Goal: Task Accomplishment & Management: Use online tool/utility

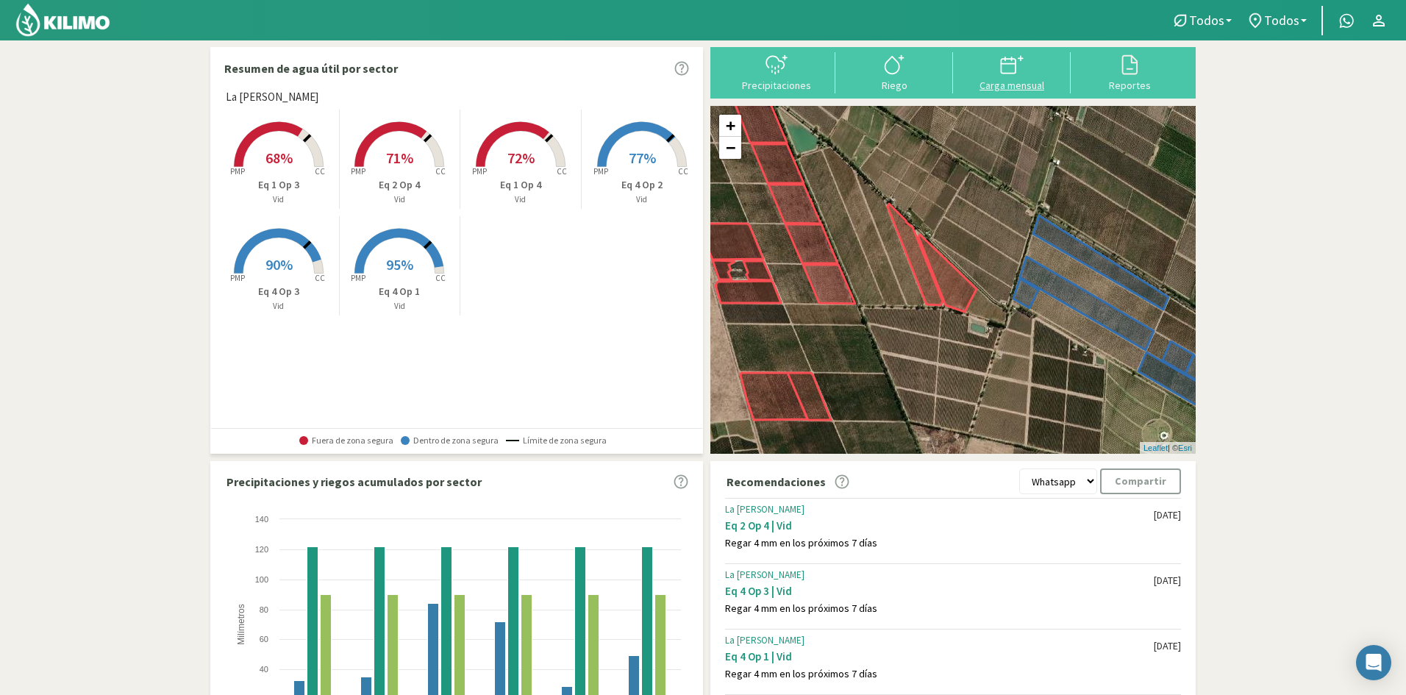
click at [994, 84] on div "Carga mensual" at bounding box center [1011, 85] width 109 height 10
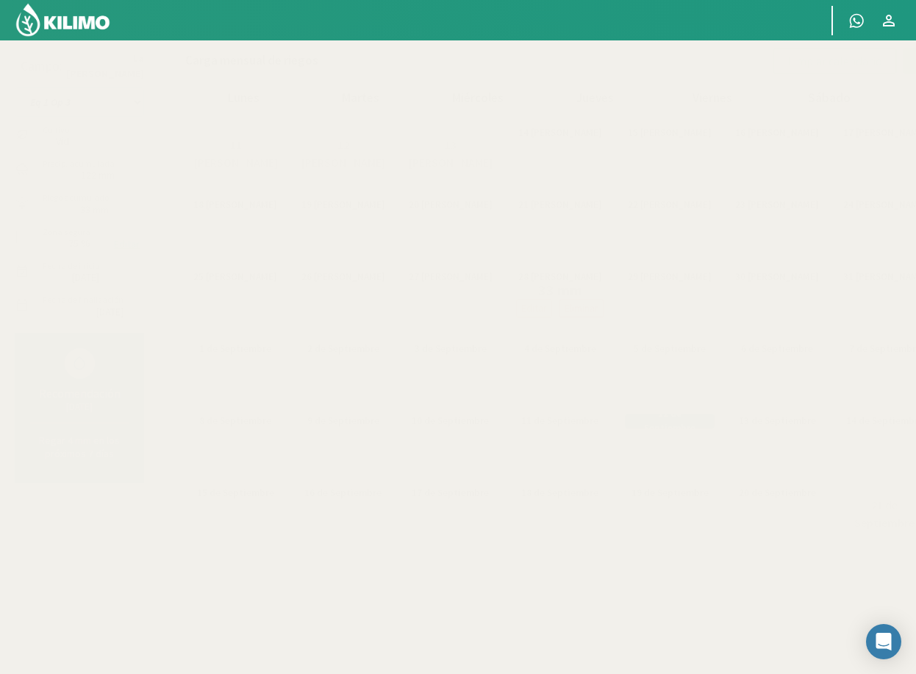
click at [76, 106] on select "Eq 1 Op 3 Eq 1 Op 4 Eq 2 Op 4 Eq 4 Op 1 Eq 4 Op 2 Eq 4 Op 3" at bounding box center [79, 102] width 129 height 29
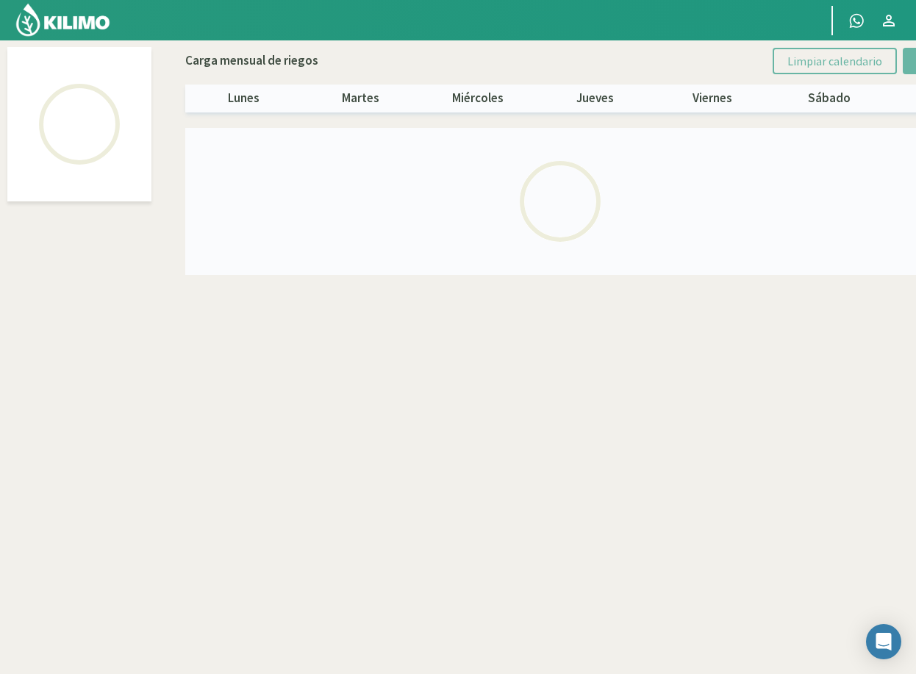
select select "3: Object"
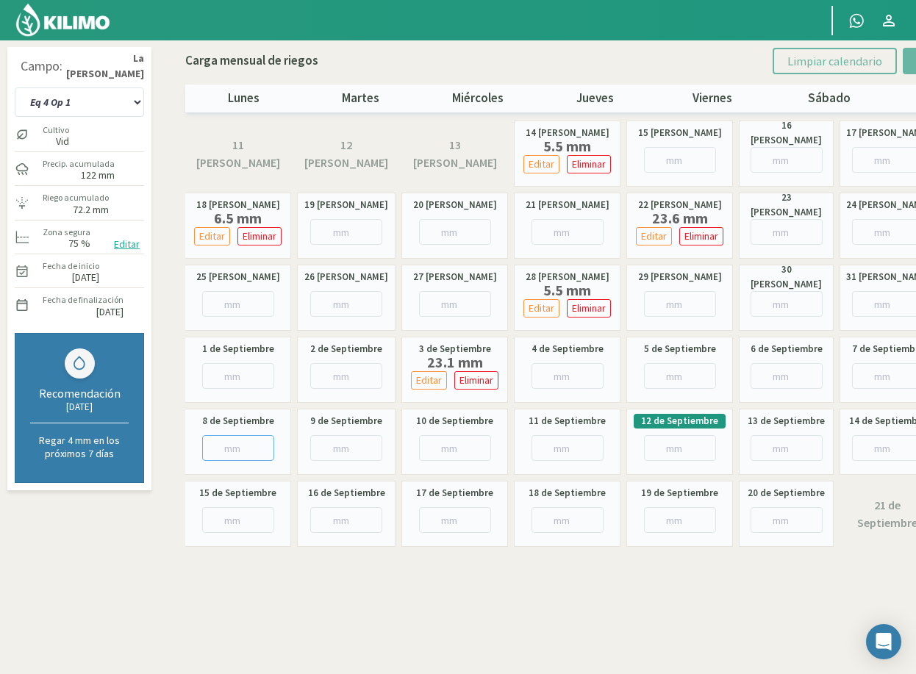
click at [223, 446] on input "number" at bounding box center [238, 448] width 72 height 26
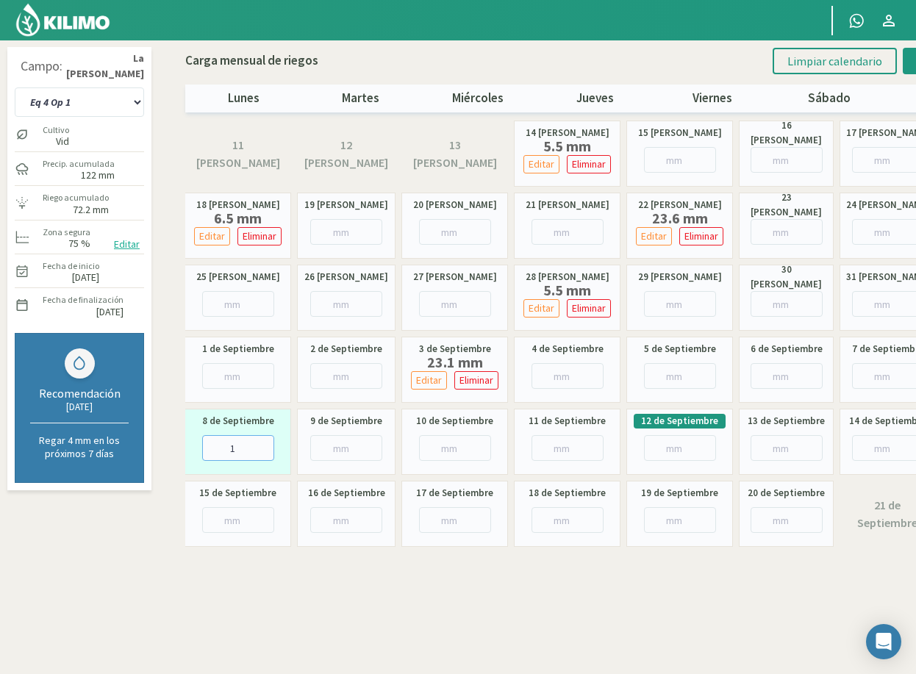
type input "17"
type input "17.8"
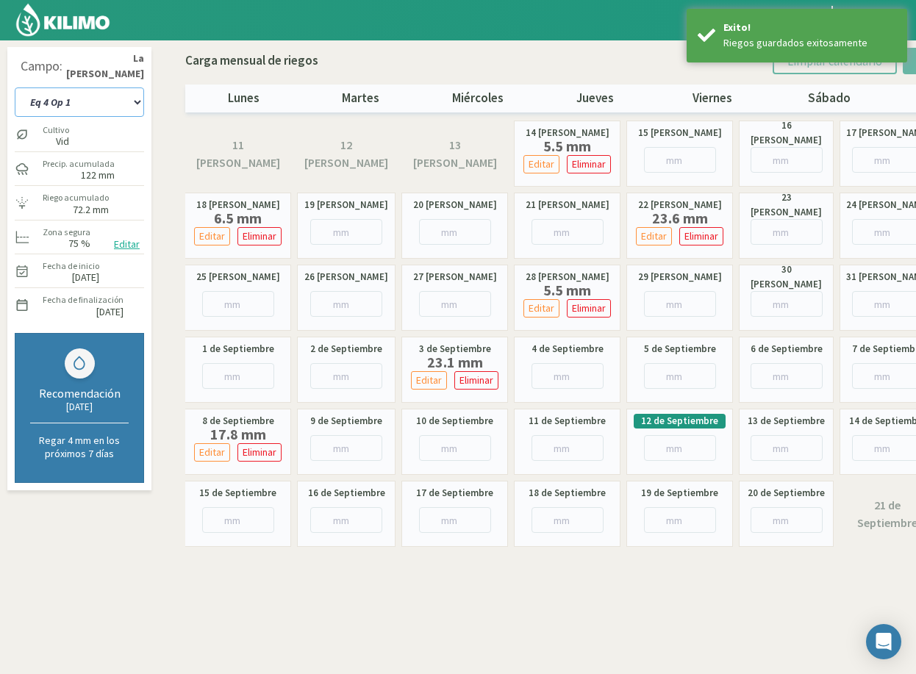
click at [110, 99] on select "Eq 1 Op 3 Eq 1 Op 4 Eq 2 Op 4 Eq 4 Op 1 Eq 4 Op 2 Eq 4 Op 3" at bounding box center [79, 102] width 129 height 29
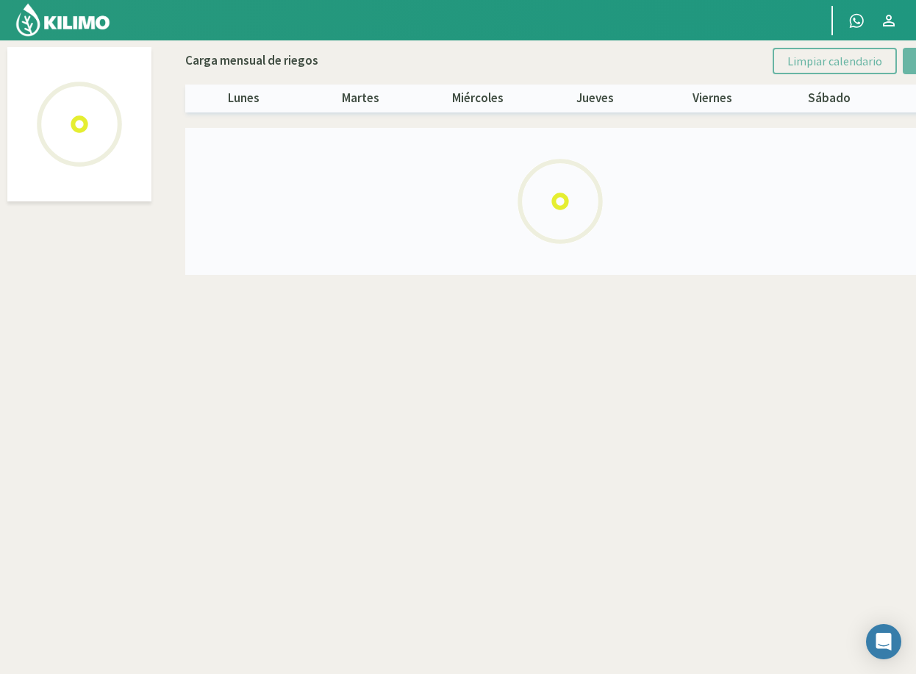
select select "4: Object"
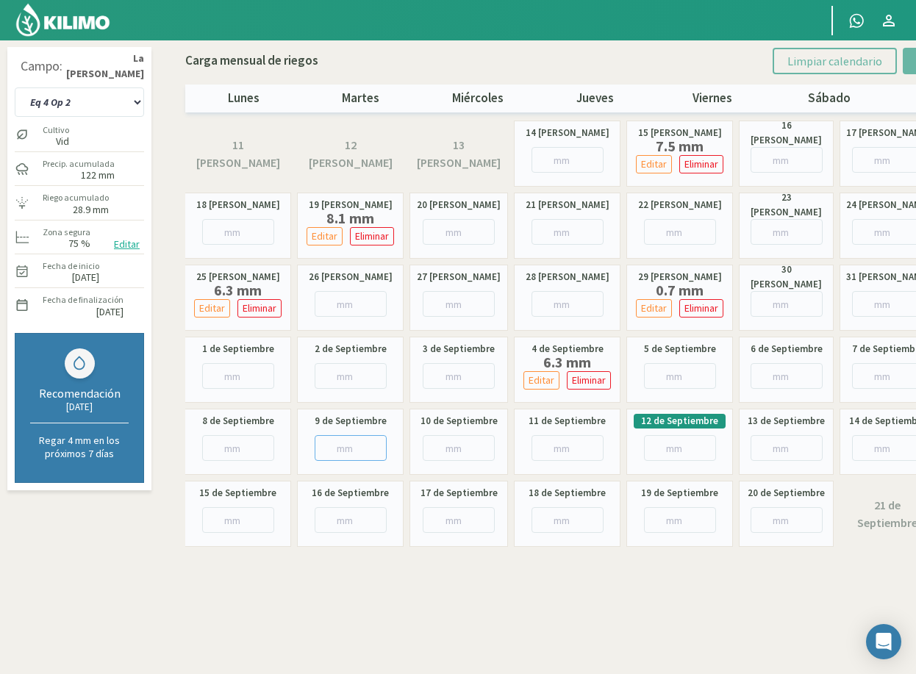
click at [344, 449] on input "number" at bounding box center [351, 448] width 72 height 26
type input "30"
type input "30.8"
click at [110, 109] on select "Eq 1 Op 3 Eq 1 Op 4 Eq 2 Op 4 Eq 4 Op 1 Eq 4 Op 2 Eq 4 Op 3" at bounding box center [79, 102] width 129 height 29
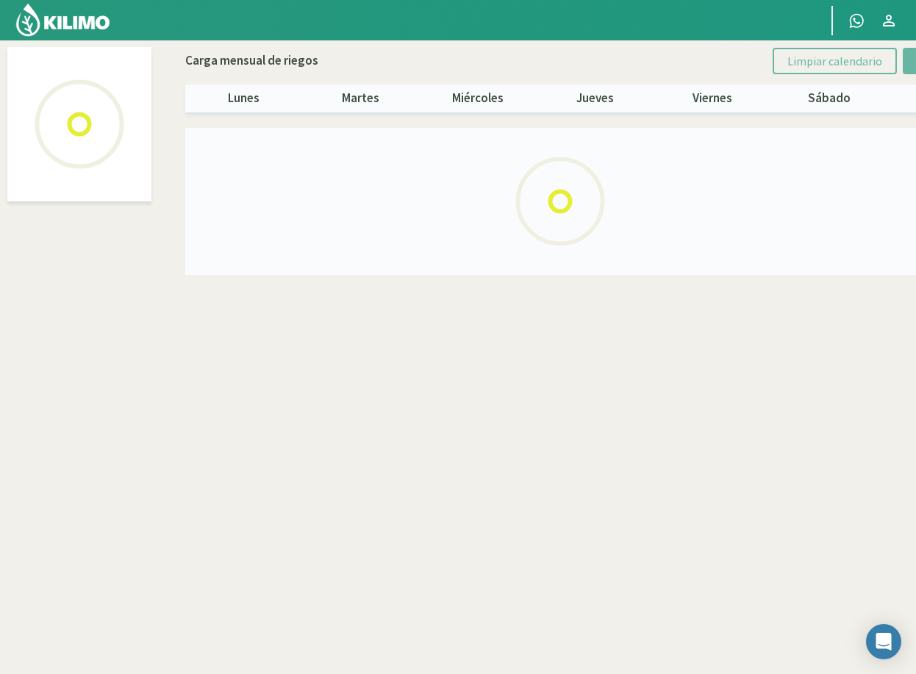
select select "5: Object"
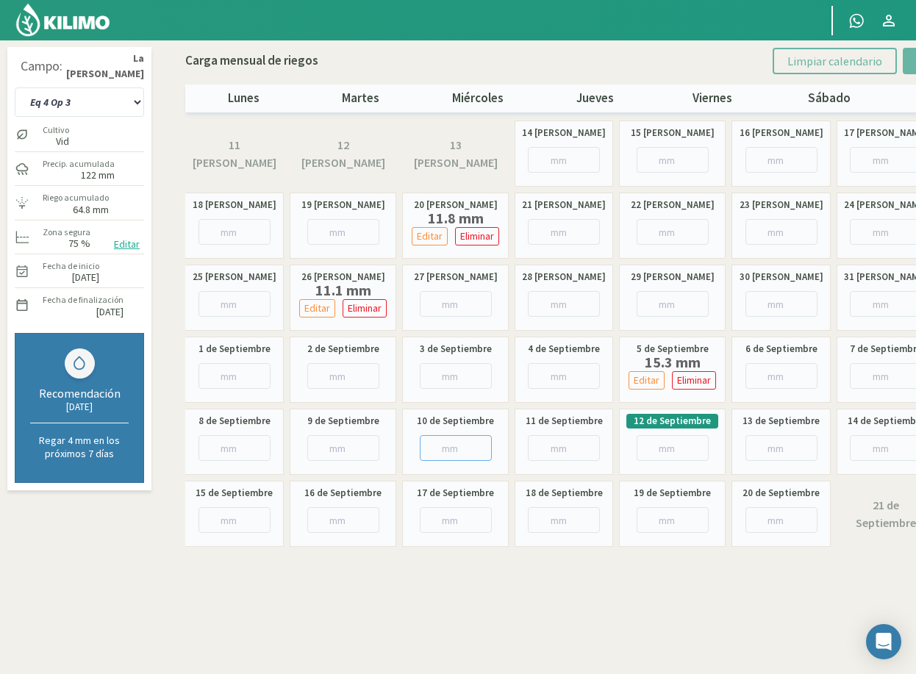
click at [446, 447] on input "number" at bounding box center [456, 448] width 72 height 26
type input "32"
type input "32.6"
click at [111, 107] on select "Eq 1 Op 3 Eq 1 Op 4 Eq 2 Op 4 Eq 4 Op 1 Eq 4 Op 2 Eq 4 Op 3" at bounding box center [79, 102] width 129 height 29
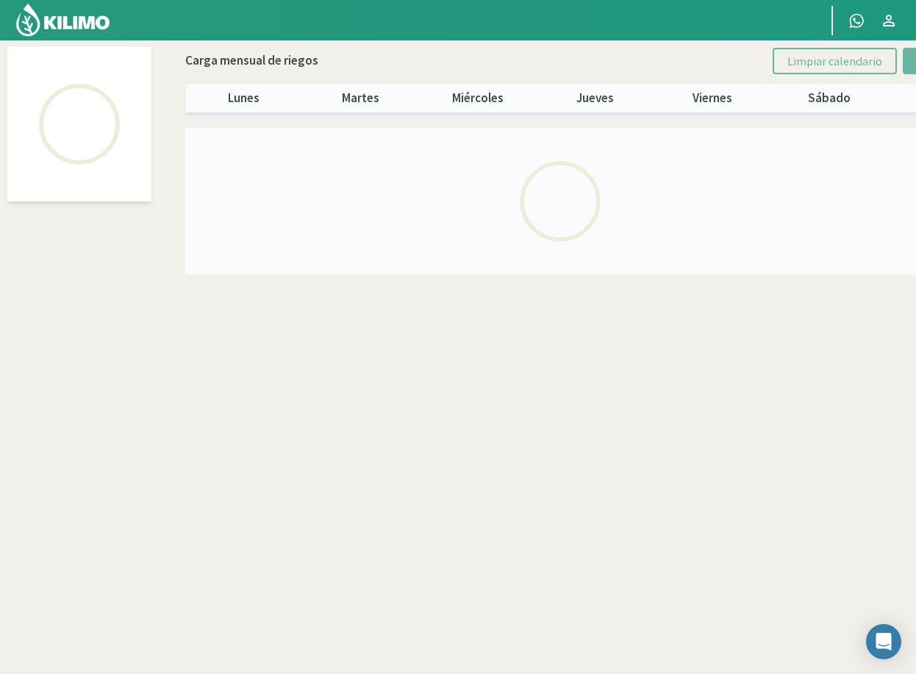
select select "2: Object"
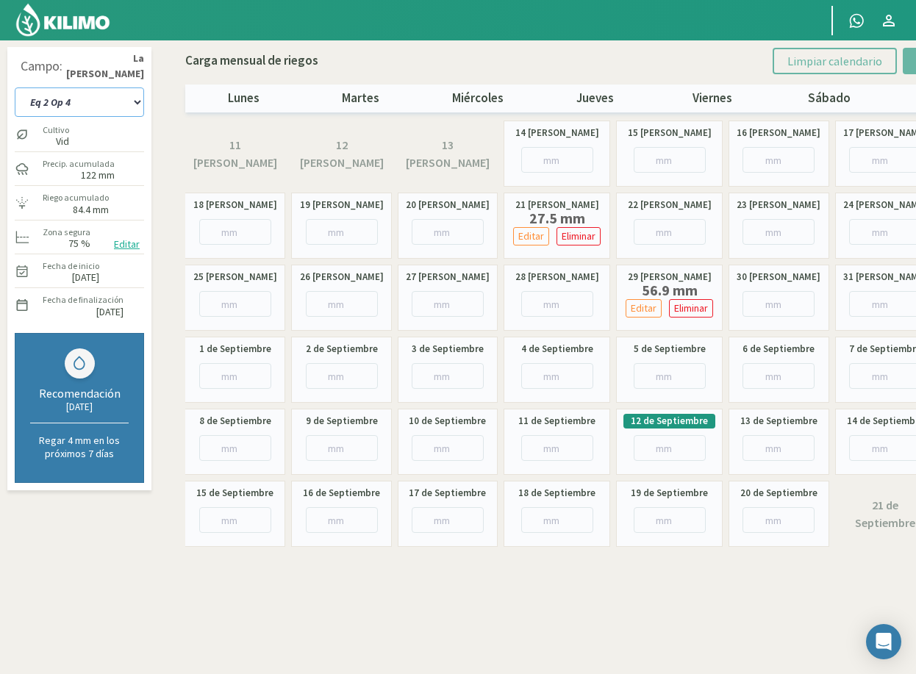
click at [123, 103] on select "Eq 1 Op 3 Eq 1 Op 4 Eq 2 Op 4 Eq 4 Op 1 Eq 4 Op 2 Eq 4 Op 3" at bounding box center [79, 102] width 129 height 29
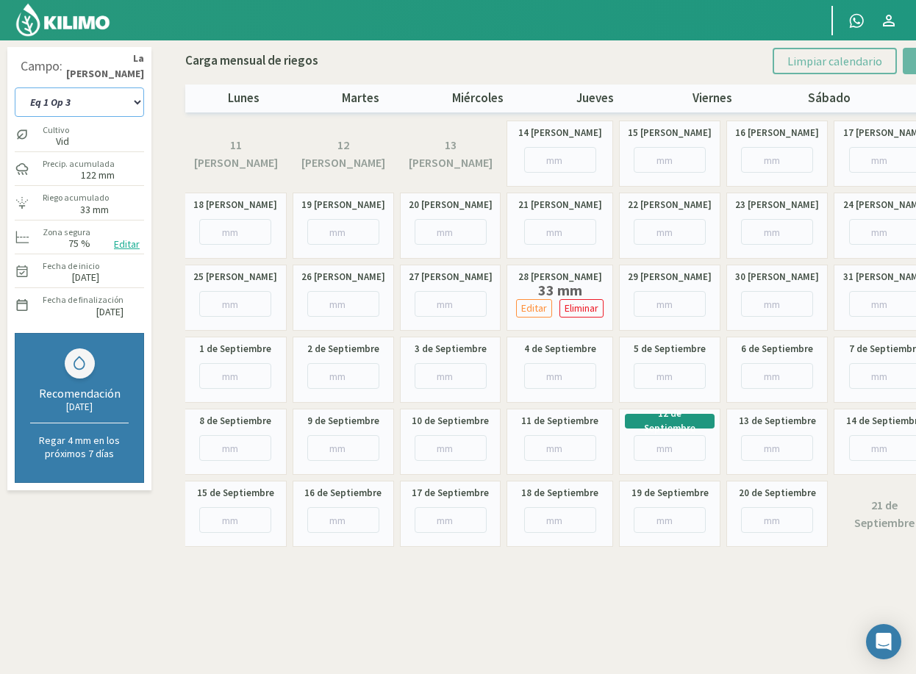
click at [106, 99] on select "Eq 1 Op 3 Eq 1 Op 4 Eq 2 Op 4 Eq 4 Op 1 Eq 4 Op 2 Eq 4 Op 3" at bounding box center [79, 102] width 129 height 29
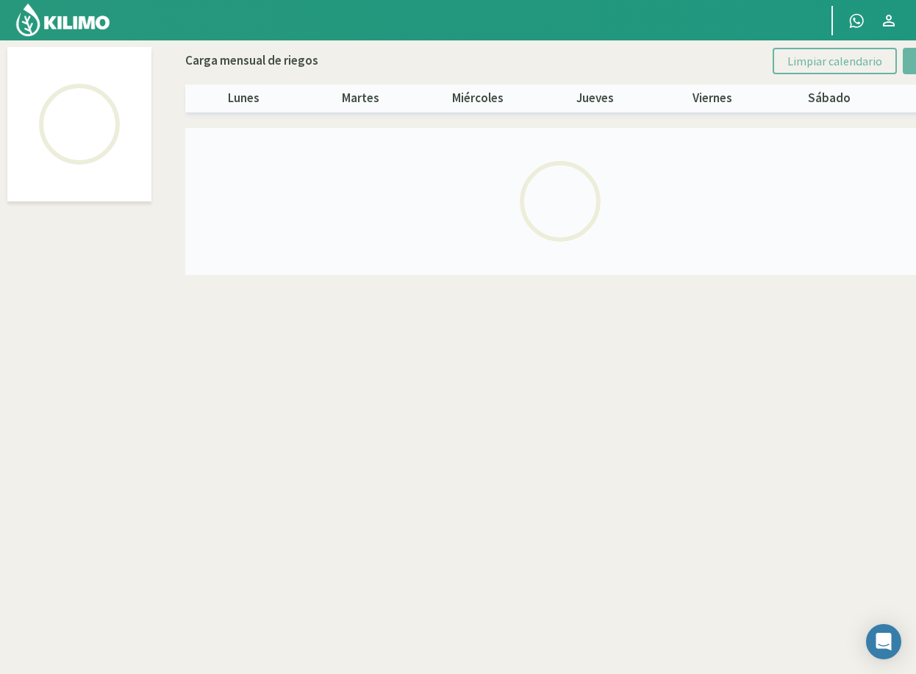
select select "1: Object"
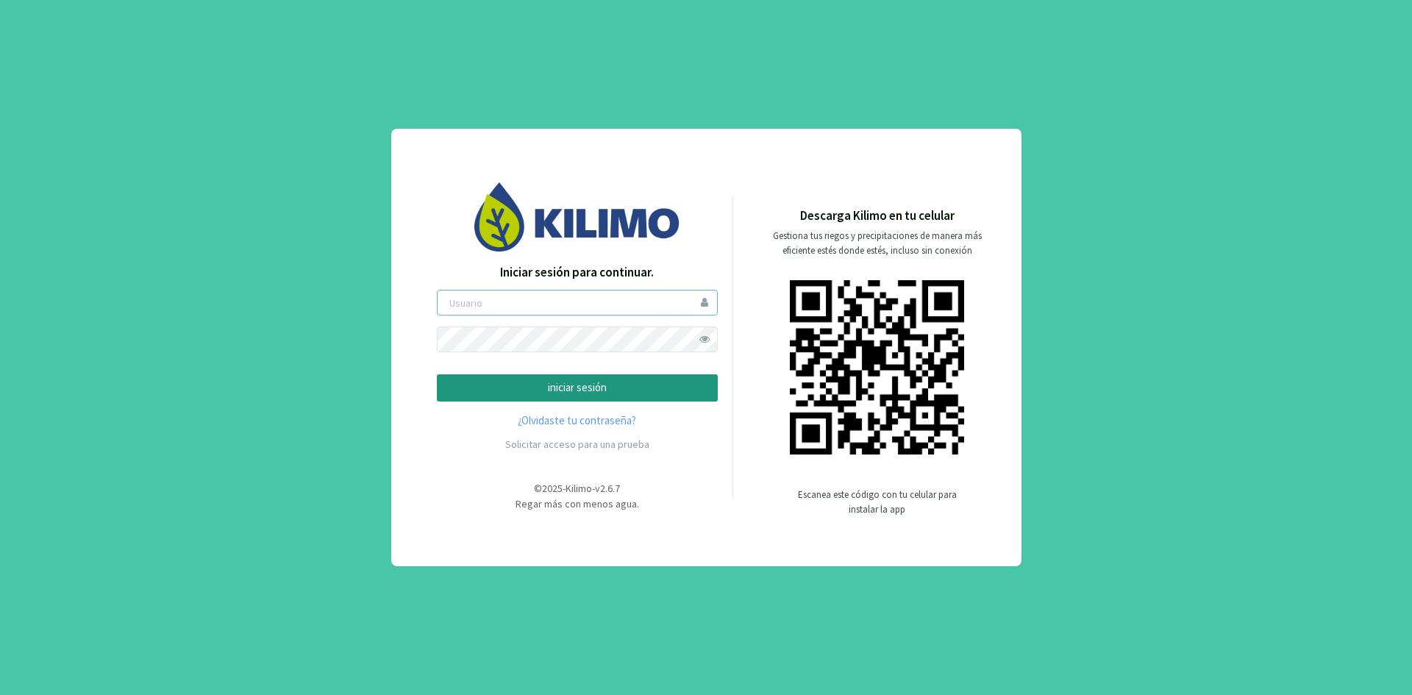
type input "ceferinom"
click at [569, 385] on p "iniciar sesión" at bounding box center [577, 387] width 256 height 17
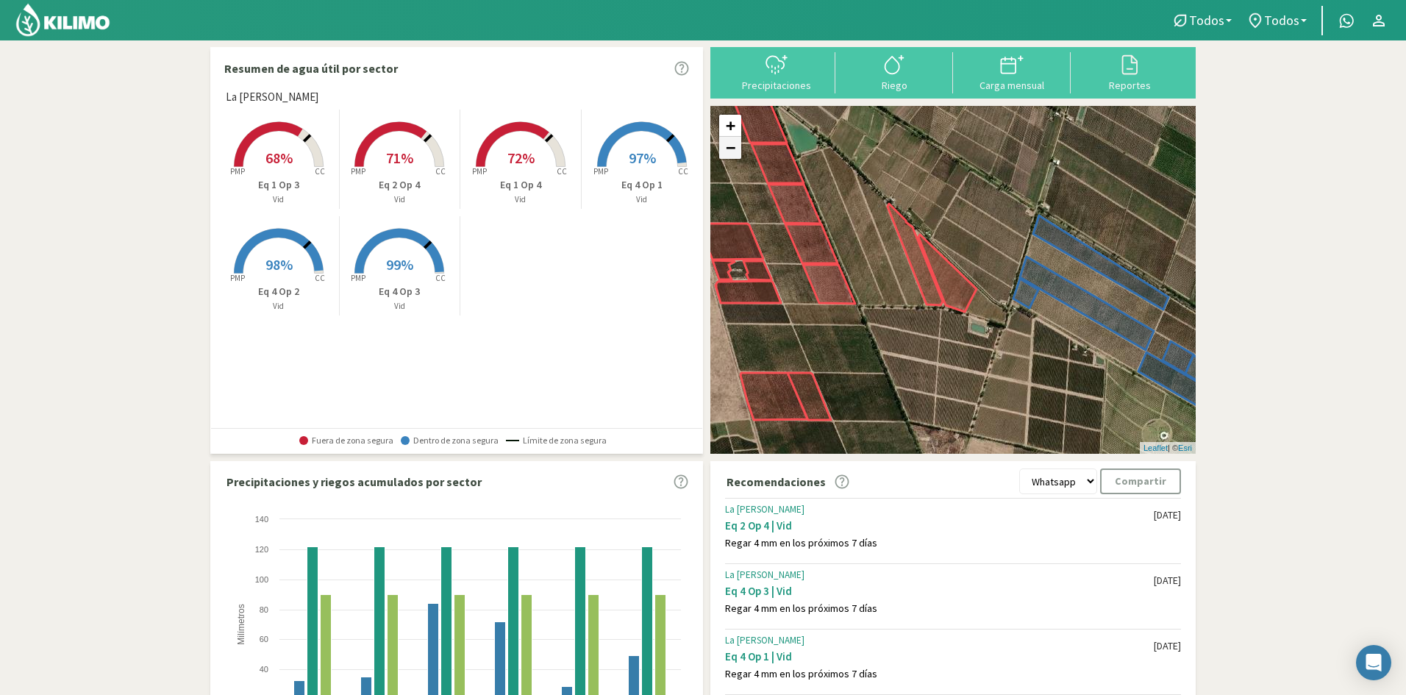
click at [726, 149] on link "−" at bounding box center [730, 148] width 22 height 22
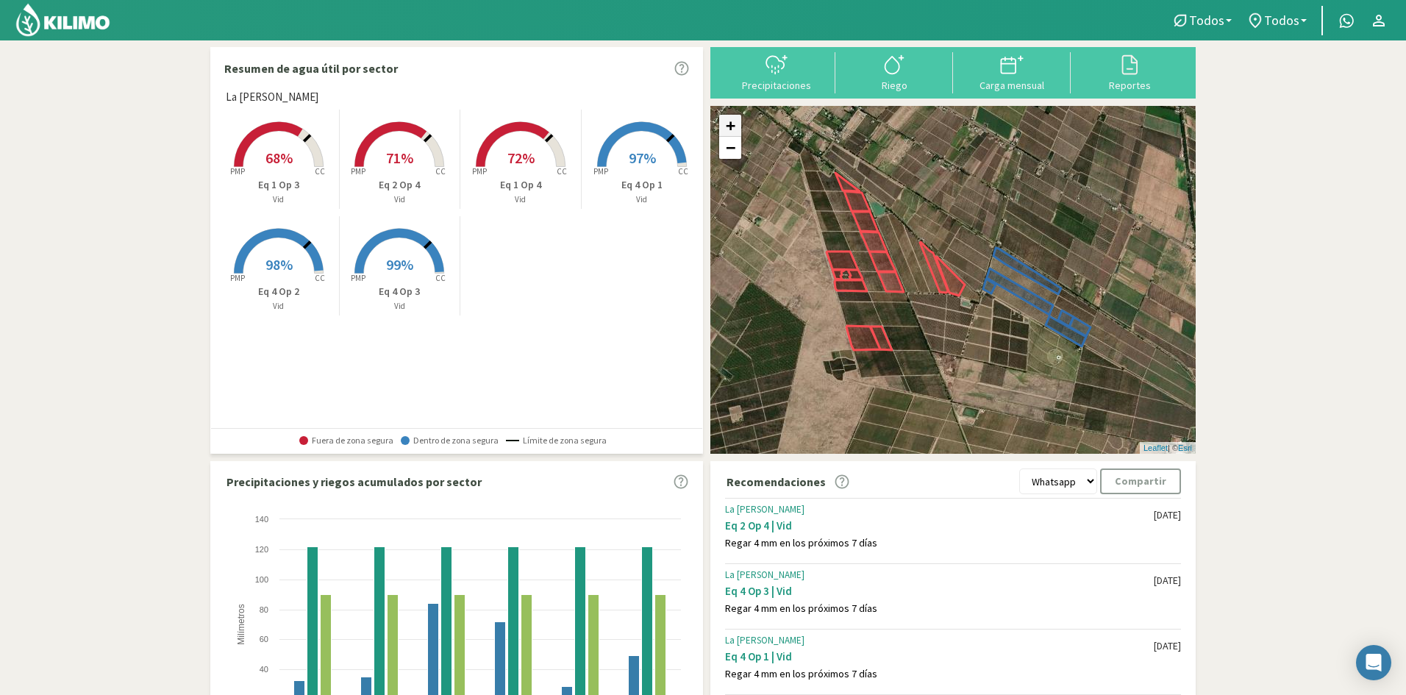
click at [729, 129] on link "+" at bounding box center [730, 126] width 22 height 22
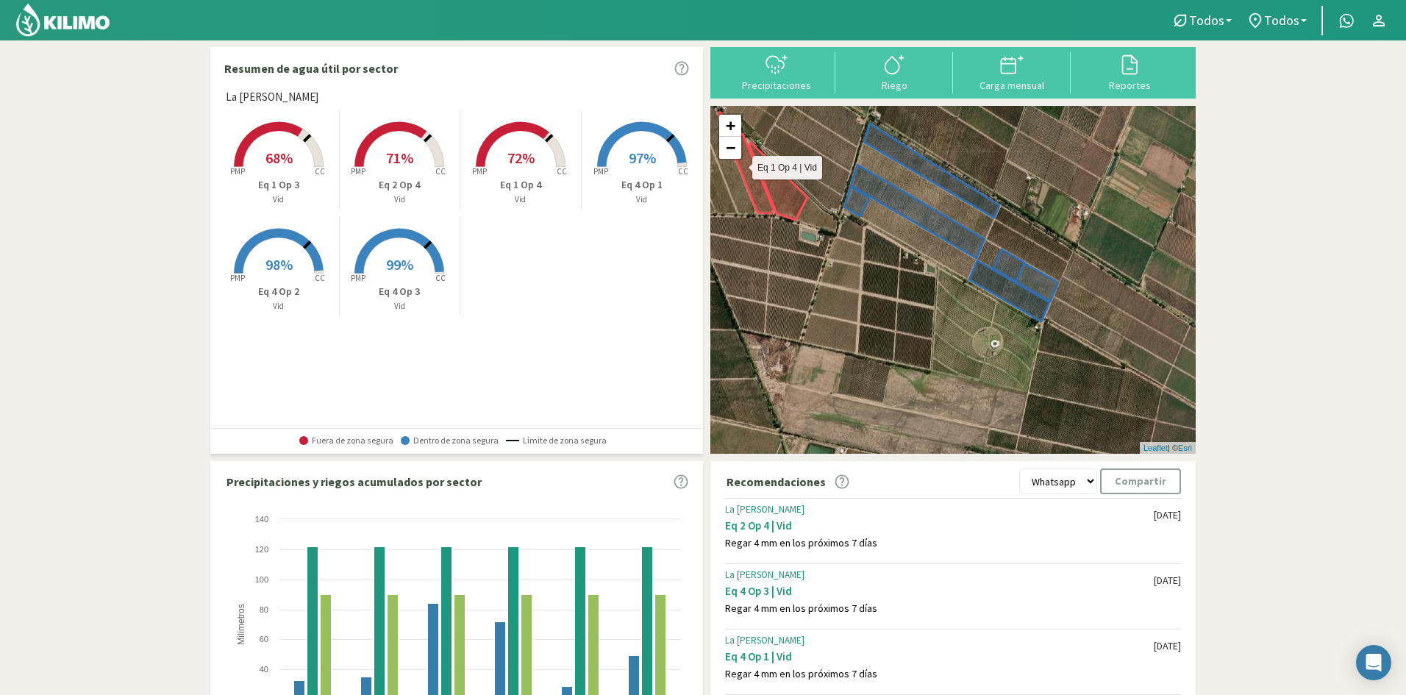
drag, startPoint x: 937, startPoint y: 285, endPoint x: 760, endPoint y: 188, distance: 201.4
click at [760, 188] on g at bounding box center [795, 153] width 526 height 350
click at [738, 150] on link "−" at bounding box center [730, 148] width 22 height 22
